Goal: Information Seeking & Learning: Learn about a topic

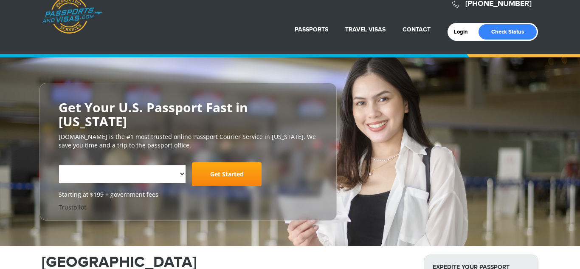
scroll to position [17, 0]
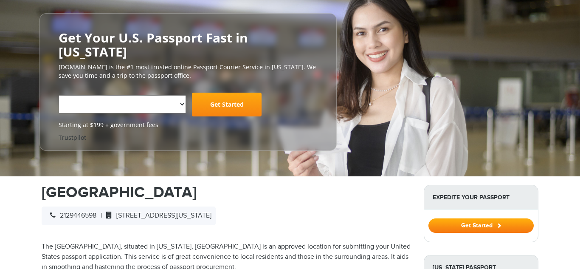
select select "**********"
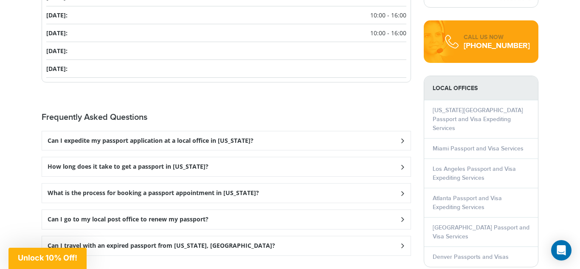
scroll to position [1122, 0]
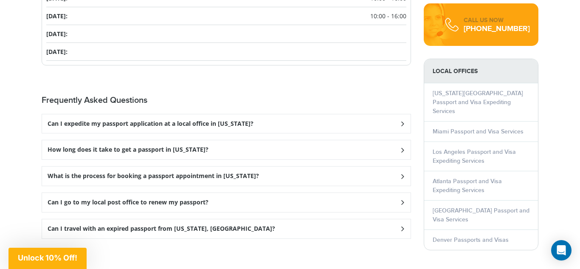
click at [54, 120] on h3 "Can I expedite my passport application at a local office in [US_STATE]?" at bounding box center [151, 123] width 206 height 7
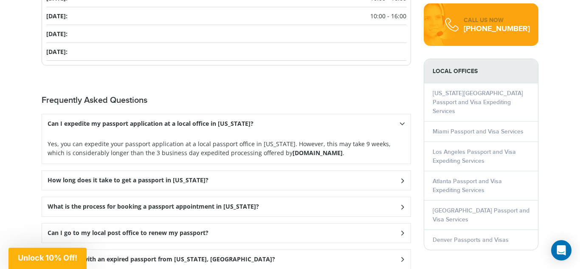
click at [51, 177] on h3 "How long does it take to get a passport in [US_STATE]?" at bounding box center [128, 180] width 161 height 7
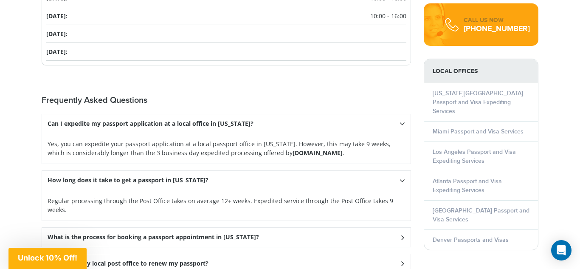
click at [66, 234] on h3 "What is the process for booking a passport appointment in [US_STATE]?" at bounding box center [154, 237] width 212 height 7
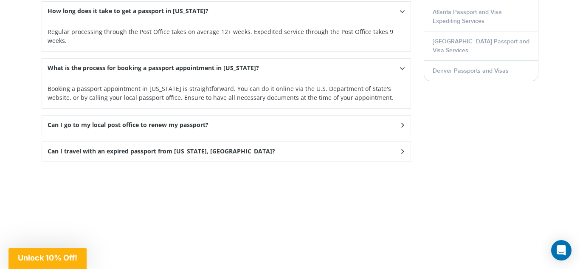
scroll to position [1292, 0]
click at [51, 115] on div "Can I go to my local post office to renew my passport?" at bounding box center [226, 124] width 369 height 19
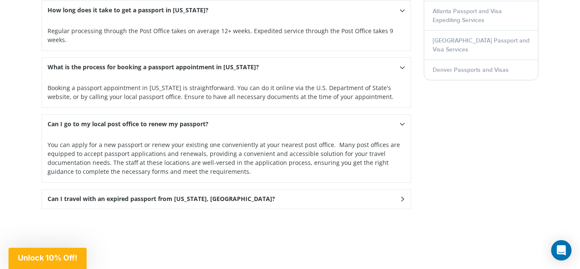
click at [56, 195] on h3 "Can I travel with an expired passport from [US_STATE], [GEOGRAPHIC_DATA]?" at bounding box center [162, 198] width 228 height 7
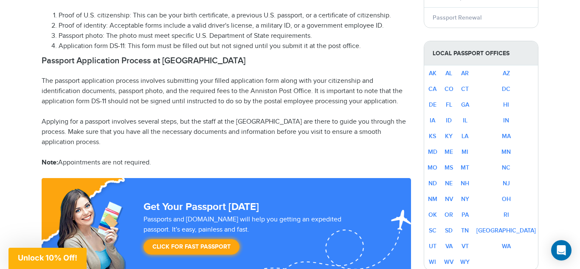
scroll to position [510, 0]
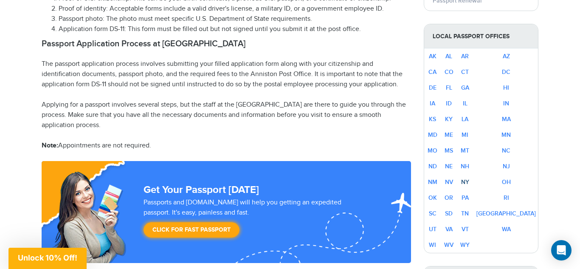
click at [469, 178] on link "NY" at bounding box center [465, 181] width 8 height 7
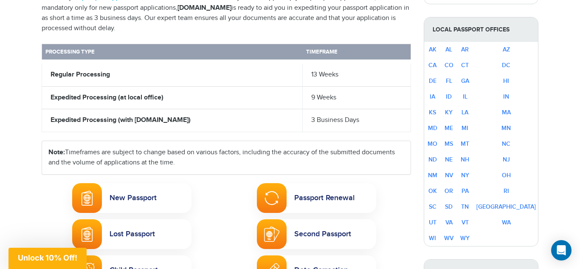
scroll to position [374, 0]
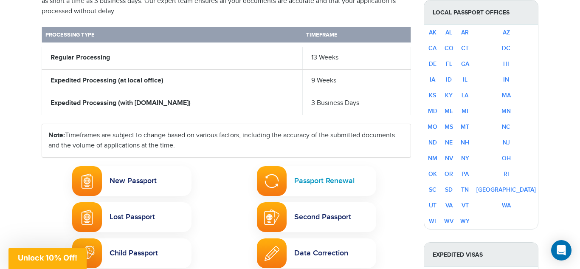
click at [300, 166] on link "Passport Renewal" at bounding box center [316, 181] width 119 height 30
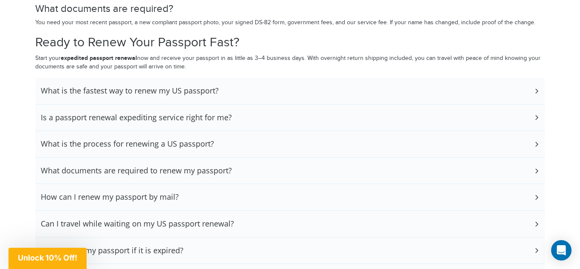
scroll to position [1903, 0]
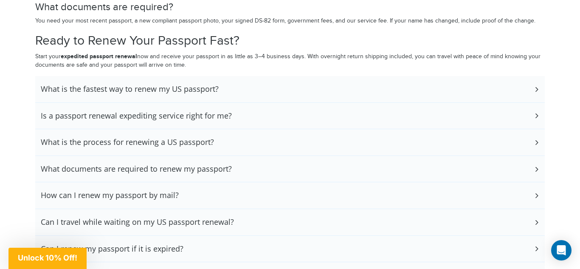
click at [51, 85] on h3 "What is the fastest way to renew my US passport?" at bounding box center [130, 89] width 178 height 9
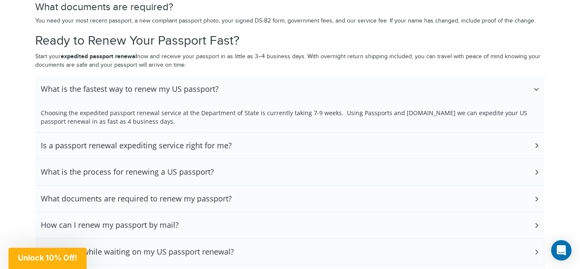
click at [51, 85] on h3 "What is the fastest way to renew my US passport?" at bounding box center [130, 89] width 178 height 9
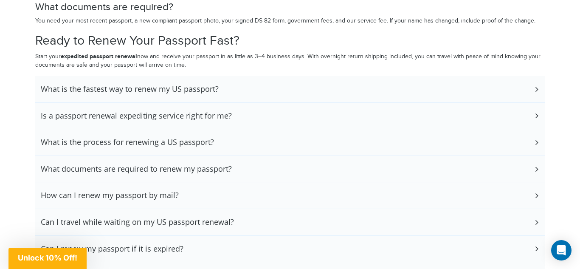
click at [54, 85] on h3 "What is the fastest way to renew my US passport?" at bounding box center [130, 89] width 178 height 9
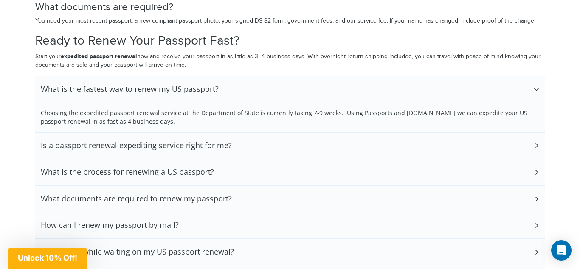
click at [48, 143] on h3 "Is a passport renewal expediting service right for me?" at bounding box center [136, 145] width 191 height 9
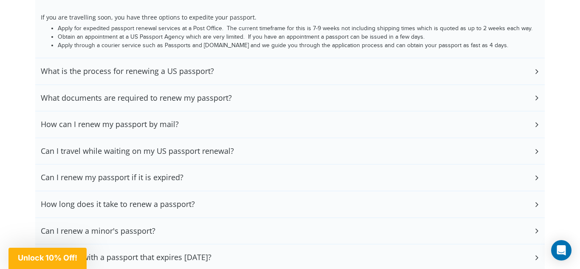
scroll to position [2056, 0]
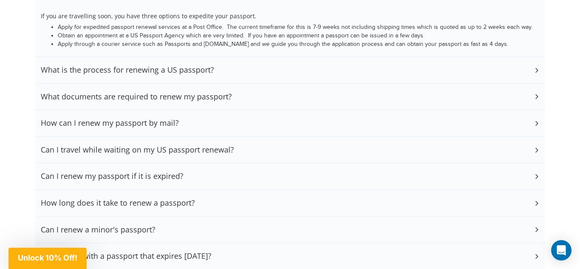
click at [70, 124] on h3 "How can I renew my passport by mail?" at bounding box center [110, 123] width 138 height 9
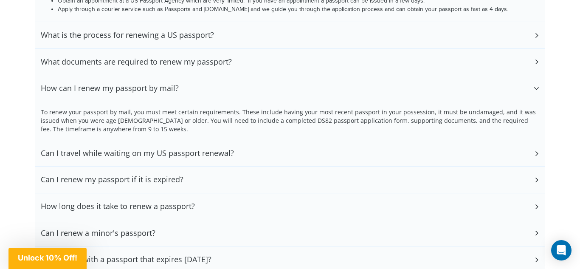
scroll to position [2107, 0]
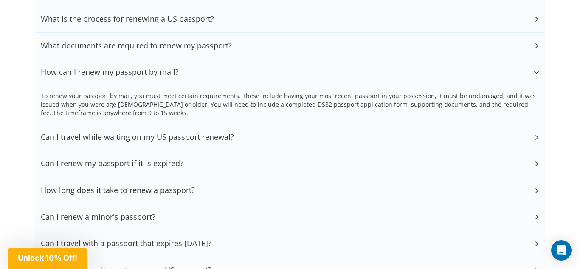
click at [88, 134] on h3 "Can I travel while waiting on my US passport renewal?" at bounding box center [137, 137] width 193 height 9
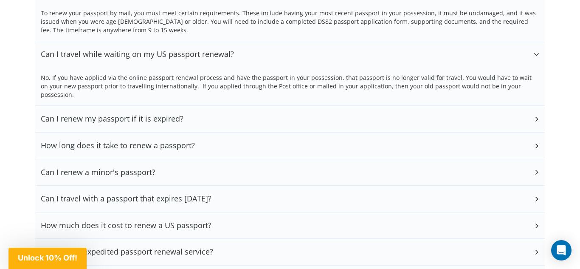
scroll to position [2192, 0]
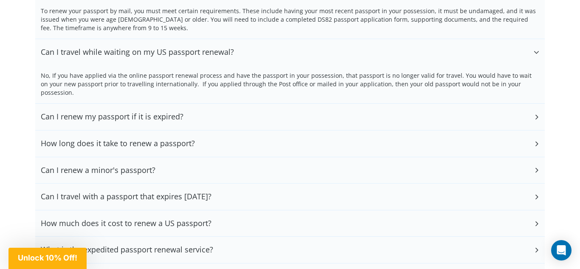
click at [85, 104] on div "Can I renew my passport if it is expired?" at bounding box center [290, 117] width 510 height 26
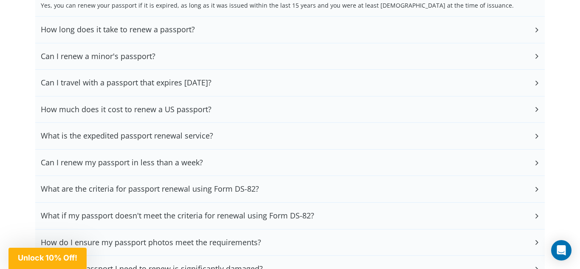
scroll to position [2328, 0]
click at [96, 77] on h3 "Can I travel with a passport that expires in 6 months?" at bounding box center [126, 81] width 171 height 9
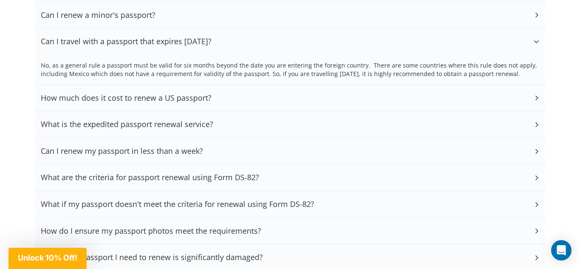
scroll to position [2379, 0]
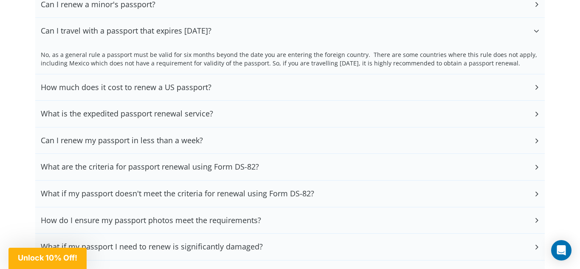
click at [77, 74] on div "How much does it cost to renew a US passport?" at bounding box center [290, 87] width 510 height 26
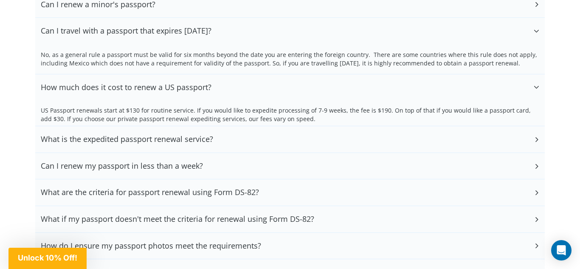
click at [77, 74] on div "How much does it cost to renew a US passport?" at bounding box center [290, 87] width 510 height 26
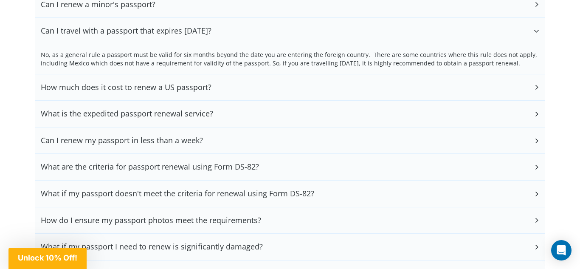
click at [77, 74] on div "How much does it cost to renew a US passport?" at bounding box center [290, 87] width 510 height 26
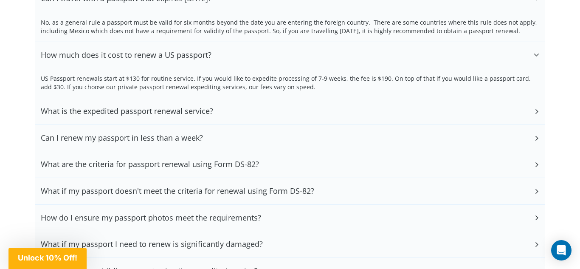
scroll to position [2430, 0]
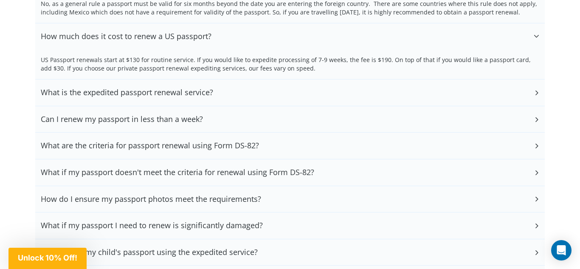
click at [84, 88] on h3 "What is the expedited passport renewal service?" at bounding box center [127, 92] width 172 height 9
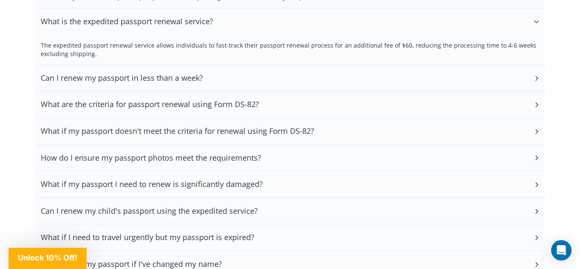
scroll to position [2515, 0]
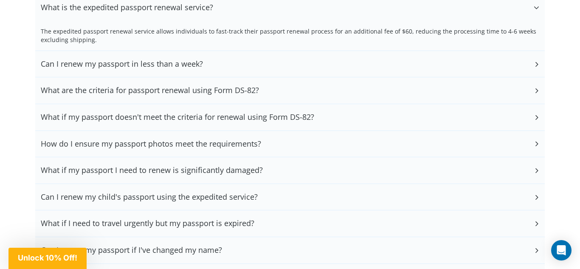
click at [88, 86] on h3 "What are the criteria for passport renewal using Form DS-82?" at bounding box center [150, 90] width 218 height 9
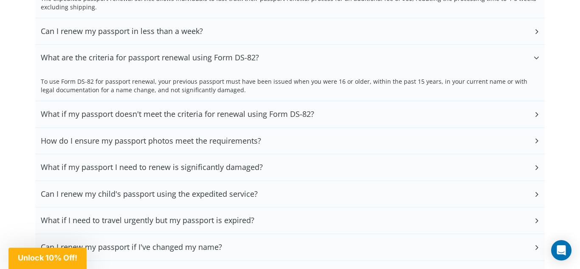
scroll to position [2549, 0]
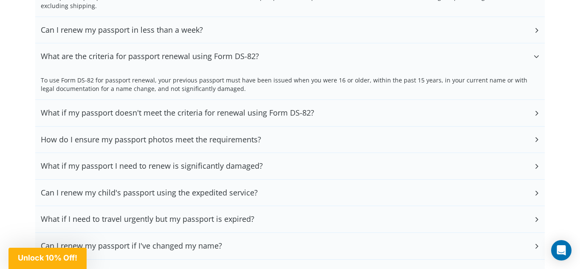
click at [96, 108] on h3 "What if my passport doesn't meet the criteria for renewal using Form DS-82?" at bounding box center [178, 112] width 274 height 9
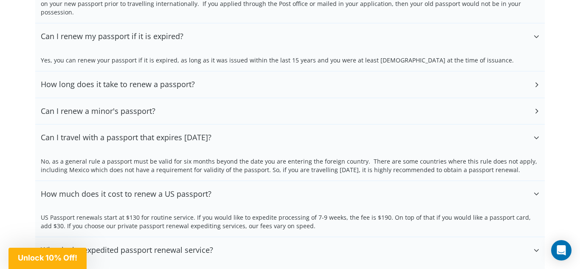
scroll to position [2260, 0]
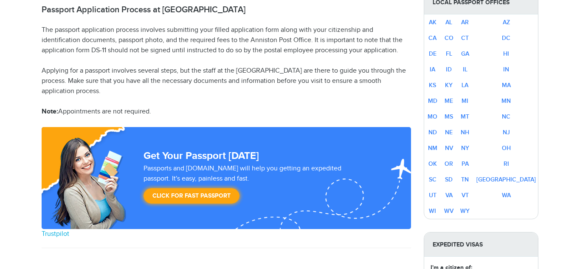
select select "**********"
